Goal: Task Accomplishment & Management: Manage account settings

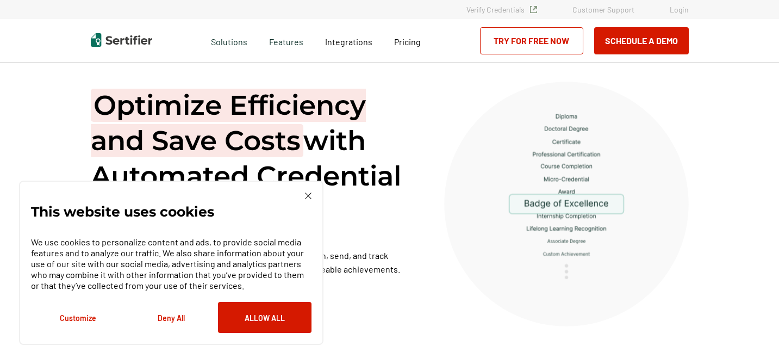
click at [681, 9] on link "Login" at bounding box center [679, 9] width 19 height 9
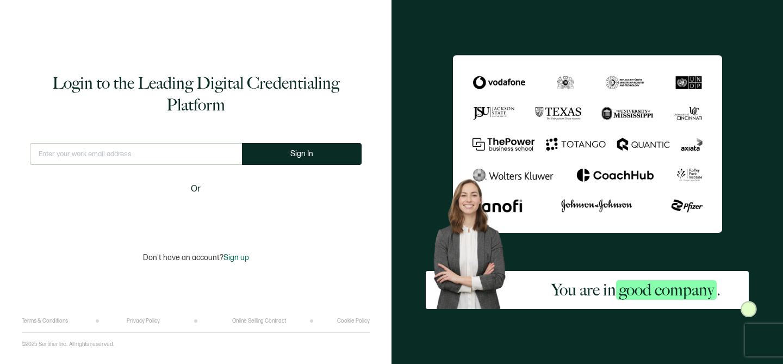
click at [186, 154] on input "text" at bounding box center [136, 154] width 212 height 22
type input "[PERSON_NAME]"
